Goal: Task Accomplishment & Management: Manage account settings

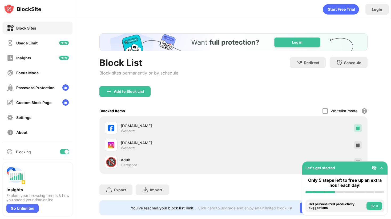
click at [355, 127] on img at bounding box center [357, 128] width 5 height 5
